Goal: Task Accomplishment & Management: Complete application form

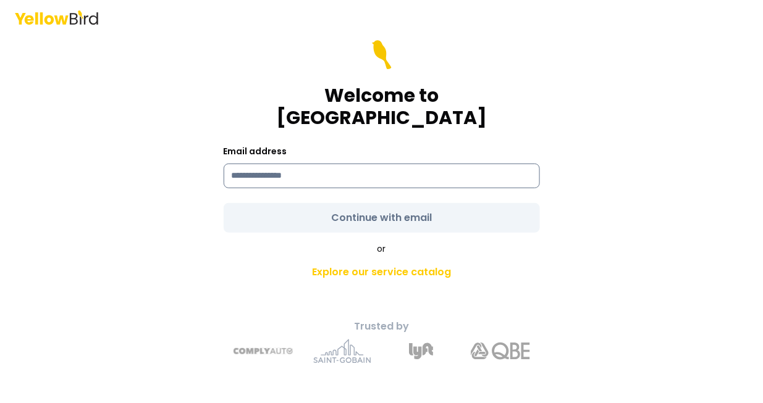
click at [267, 166] on input at bounding box center [382, 176] width 316 height 25
type input "**********"
click at [375, 209] on form "**********" at bounding box center [382, 136] width 316 height 193
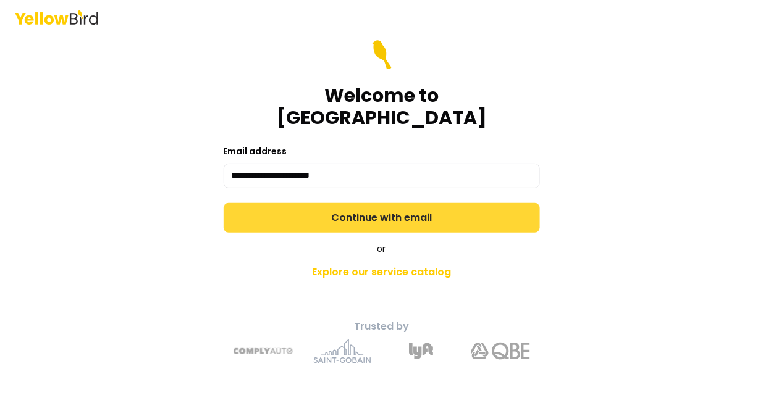
click at [398, 203] on button "Continue with email" at bounding box center [382, 218] width 316 height 30
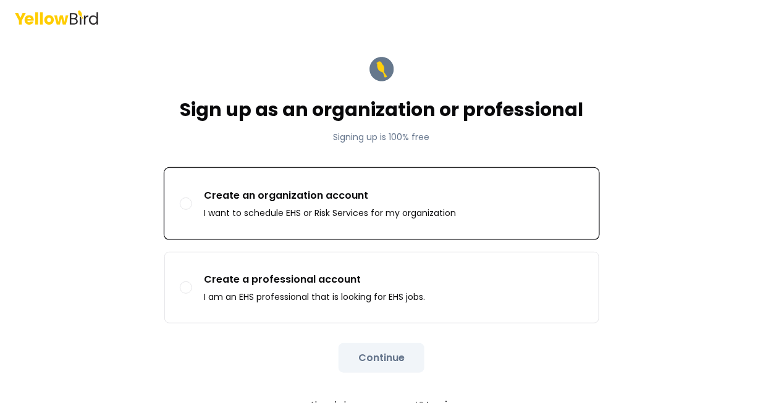
click at [355, 198] on p "Create an organization account" at bounding box center [330, 195] width 252 height 15
click at [192, 198] on button "Create an organization account I want to schedule EHS or Risk Services for my o…" at bounding box center [186, 204] width 12 height 12
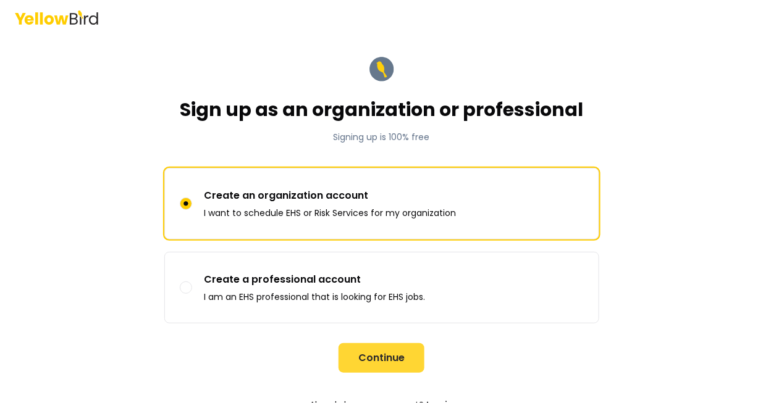
click at [377, 359] on button "Continue" at bounding box center [381, 358] width 86 height 30
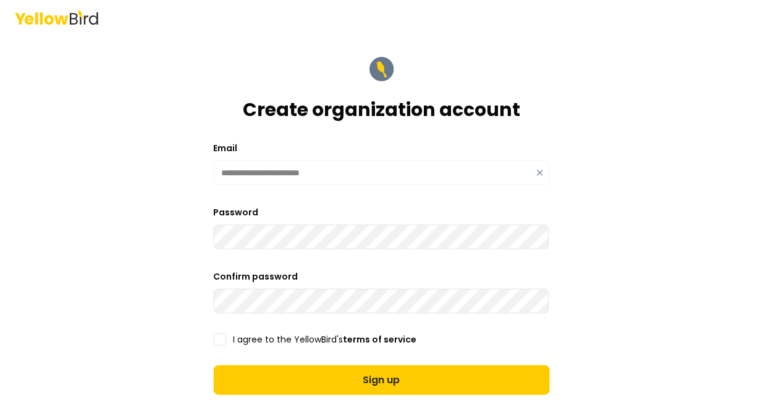
click at [600, 272] on main "**********" at bounding box center [382, 236] width 474 height 403
click at [216, 338] on button "I agree to the YellowBird's terms of service" at bounding box center [220, 339] width 12 height 12
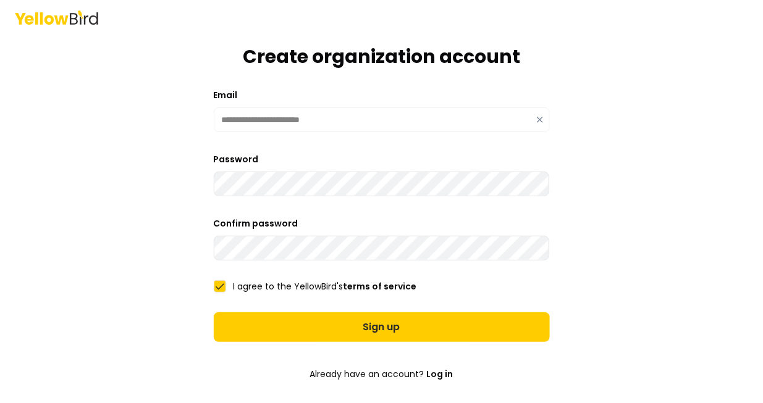
scroll to position [125, 0]
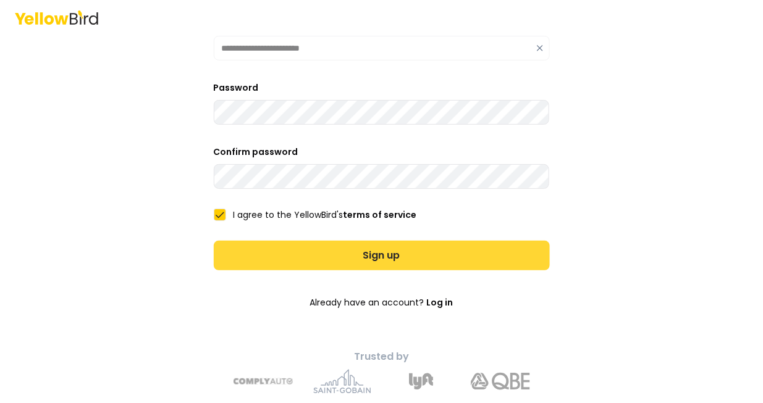
click at [416, 251] on button "Sign up" at bounding box center [382, 256] width 336 height 30
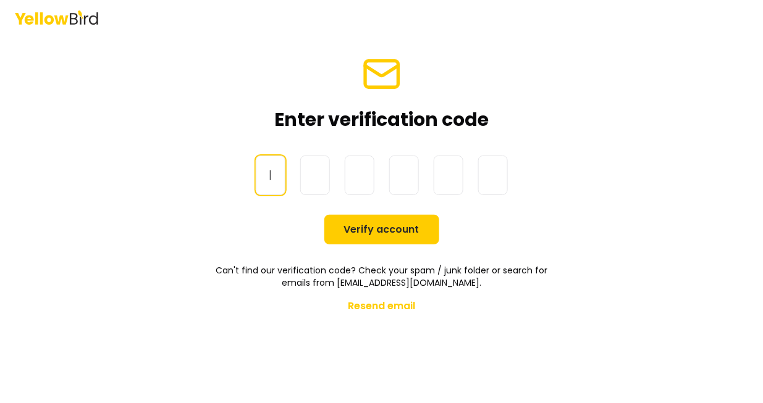
scroll to position [0, 0]
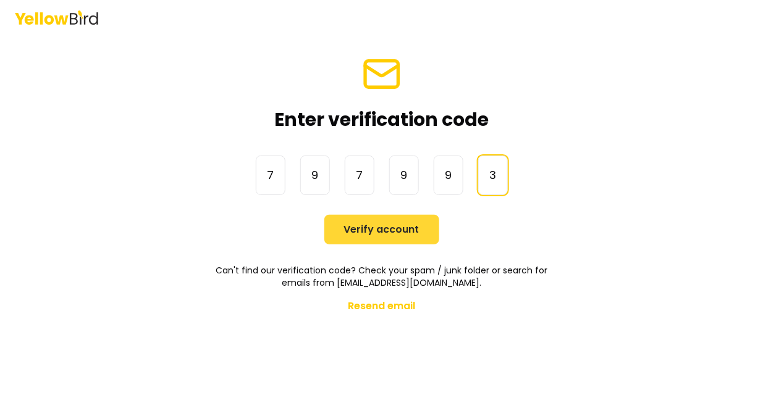
type input "******"
click at [366, 220] on button "Verify account" at bounding box center [381, 230] width 115 height 30
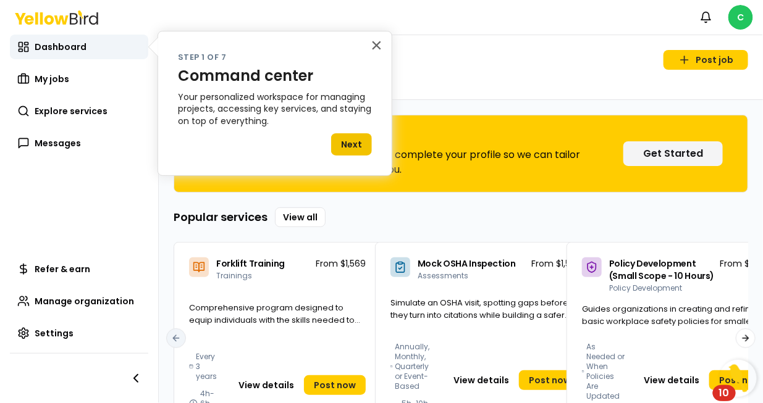
click at [362, 141] on button "Next" at bounding box center [351, 144] width 41 height 22
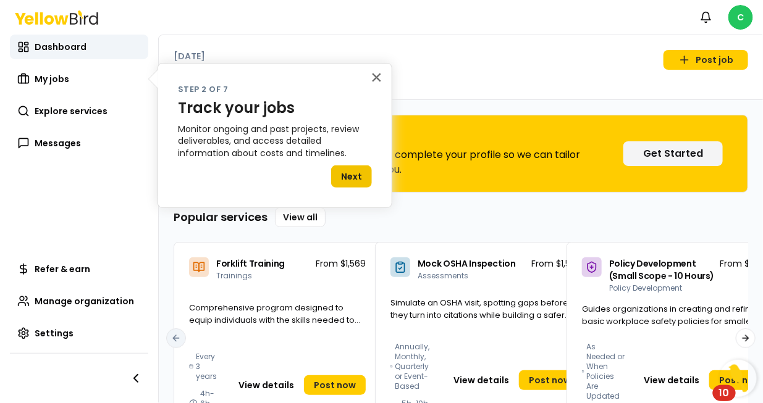
click at [348, 178] on button "Next" at bounding box center [351, 176] width 41 height 22
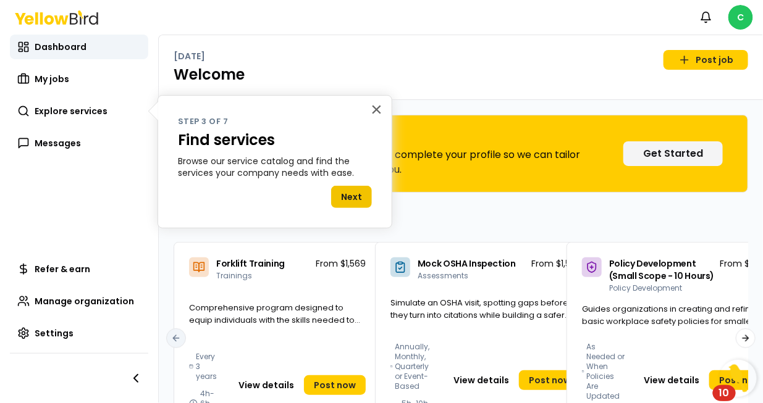
click at [351, 196] on button "Next" at bounding box center [351, 197] width 41 height 22
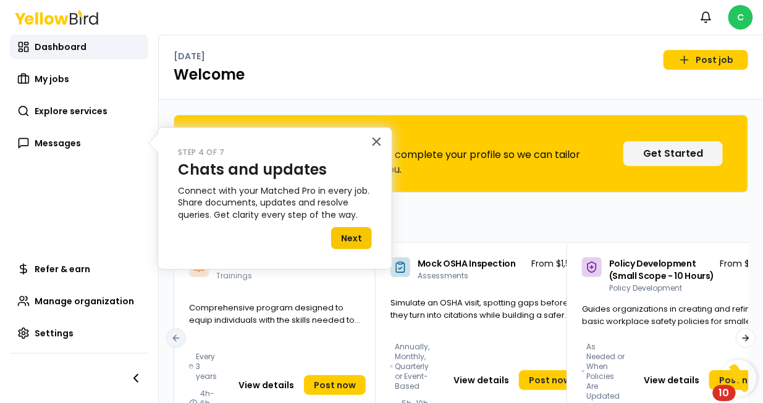
click at [359, 227] on button "Next" at bounding box center [351, 238] width 41 height 22
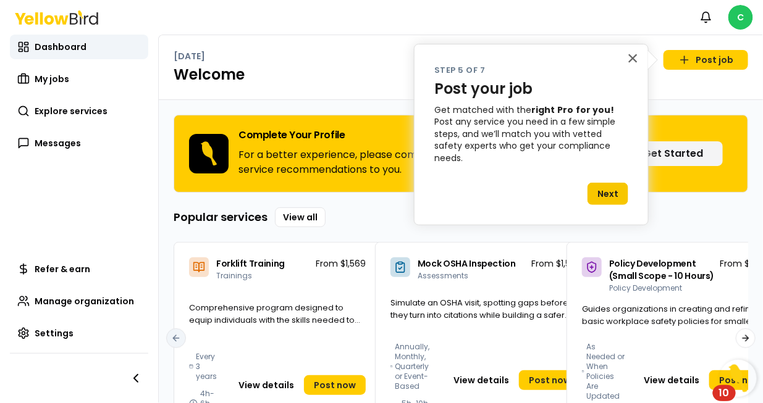
click at [360, 238] on div "Popular services View all Forklift Training Trainings From $1,569 Comprehensive…" at bounding box center [461, 320] width 574 height 227
drag, startPoint x: 616, startPoint y: 168, endPoint x: 610, endPoint y: 179, distance: 12.4
click at [616, 177] on div "Next" at bounding box center [608, 191] width 41 height 28
click at [611, 183] on button "Next" at bounding box center [608, 194] width 41 height 22
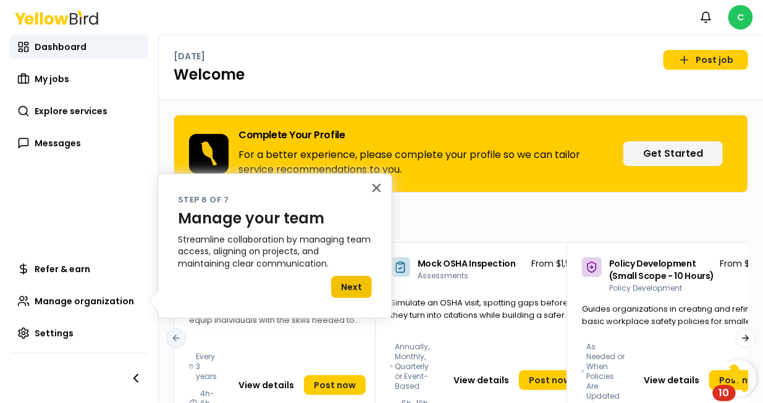
click at [347, 288] on button "Next" at bounding box center [351, 287] width 41 height 22
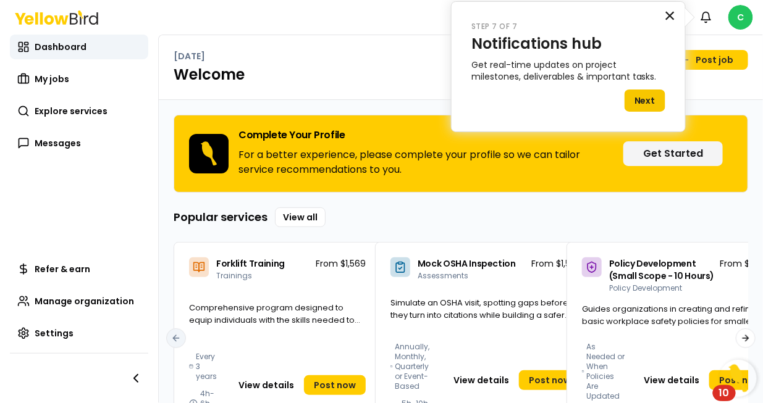
click at [671, 17] on button "×" at bounding box center [670, 16] width 12 height 20
